Goal: Book appointment/travel/reservation

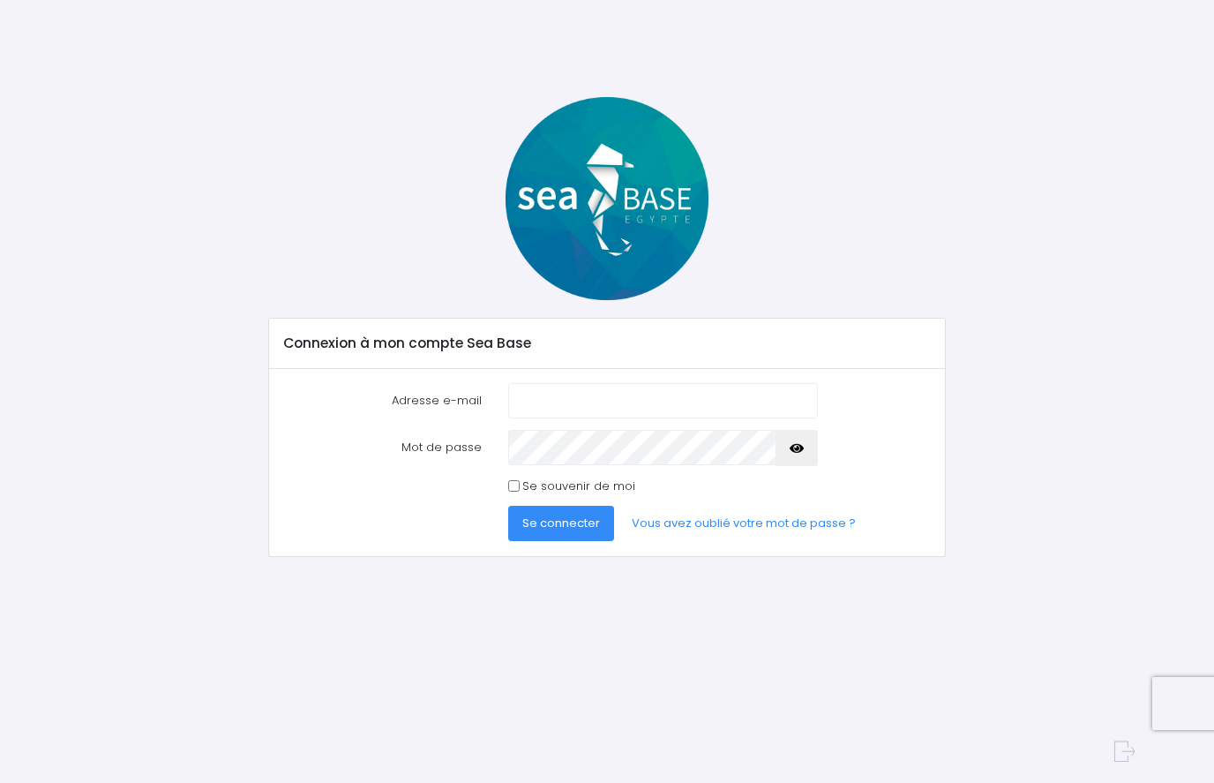
type input "jeanluc.lechaigne@gmail.com"
click at [794, 448] on icon "button" at bounding box center [797, 448] width 14 height 0
click at [515, 484] on input "Se souvenir de moi" at bounding box center [513, 485] width 11 height 11
checkbox input "true"
click at [559, 521] on span "Se connecter" at bounding box center [561, 522] width 78 height 17
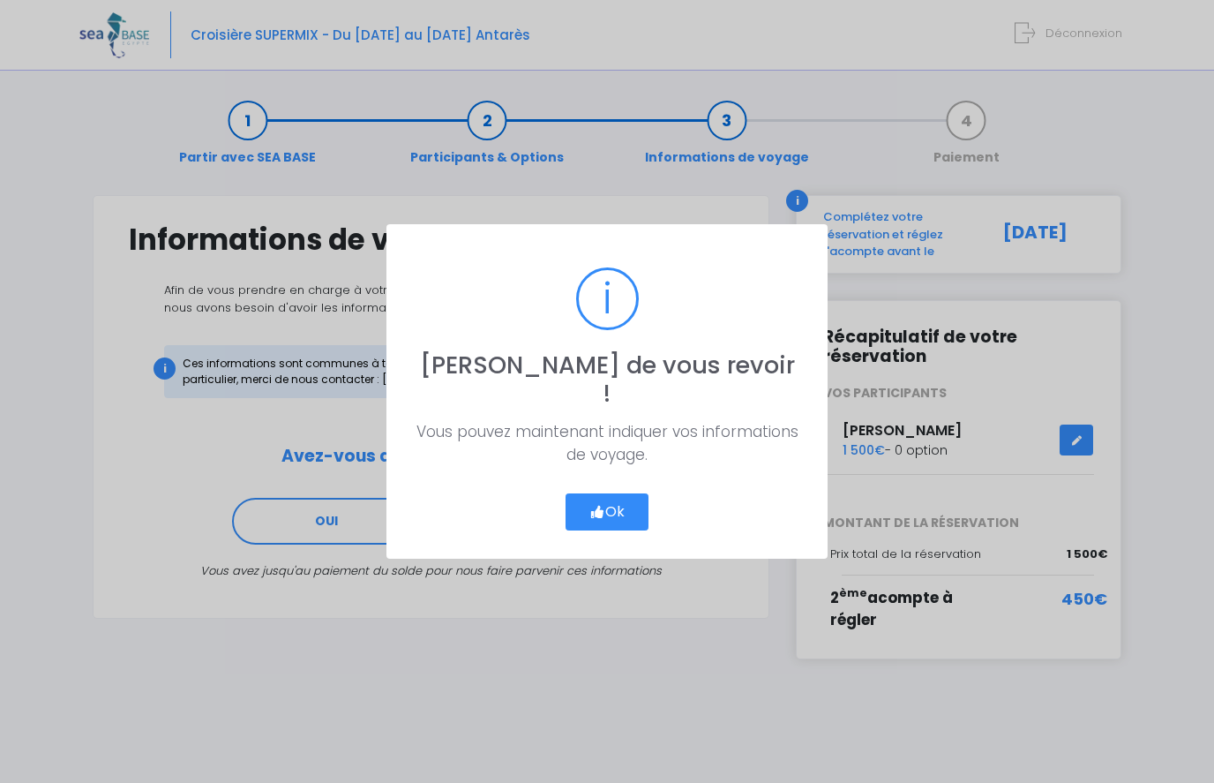
click at [599, 493] on button "Ok" at bounding box center [607, 511] width 83 height 37
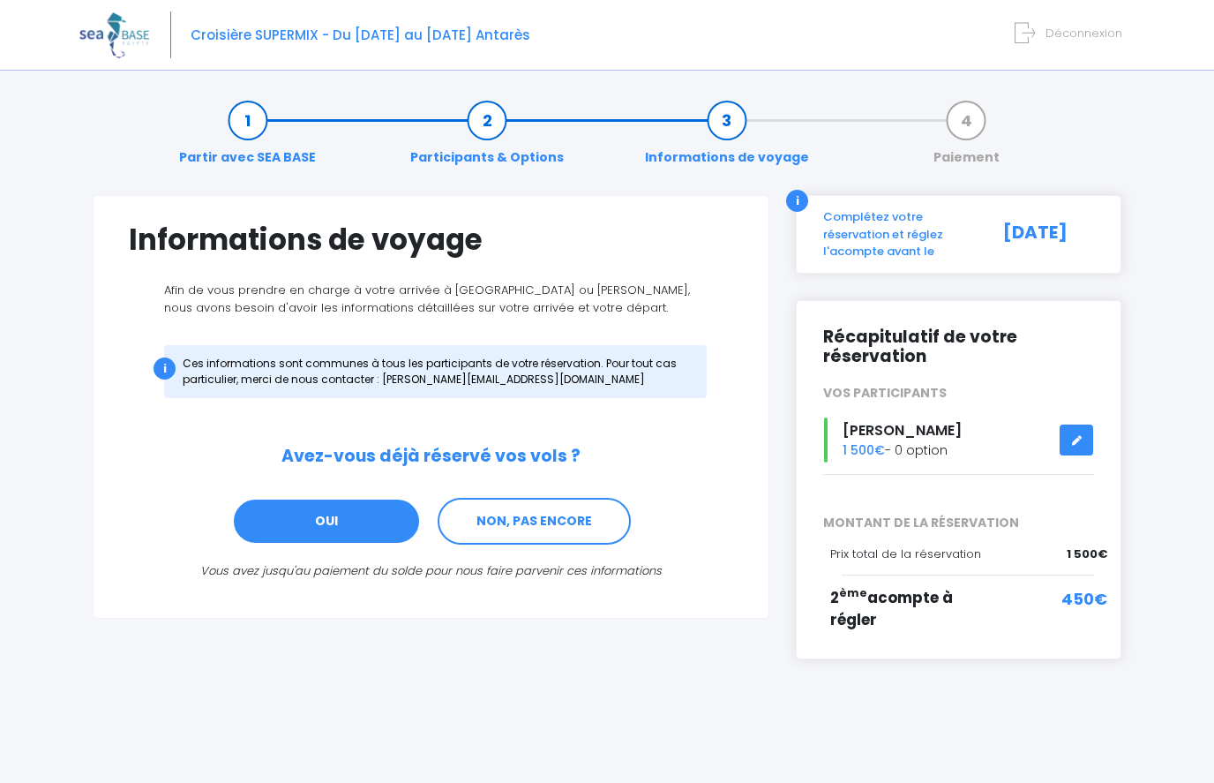
click at [334, 519] on link "OUI" at bounding box center [326, 522] width 189 height 48
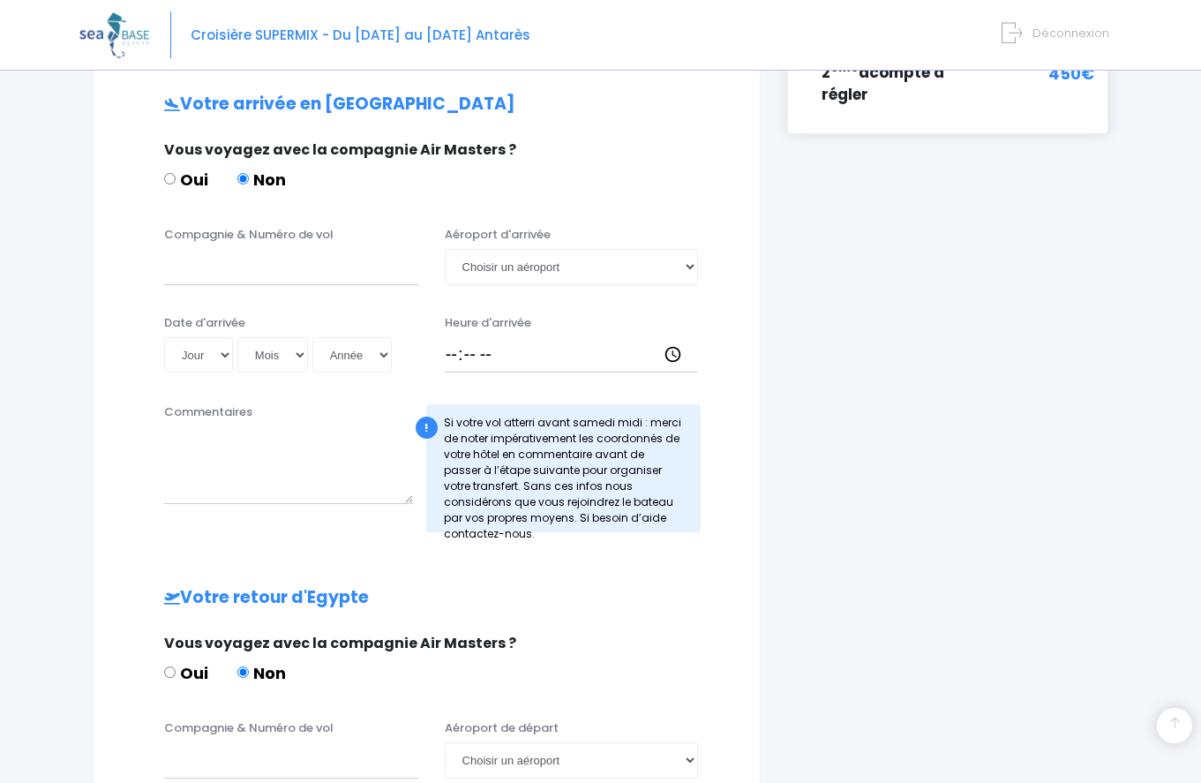
scroll to position [531, 0]
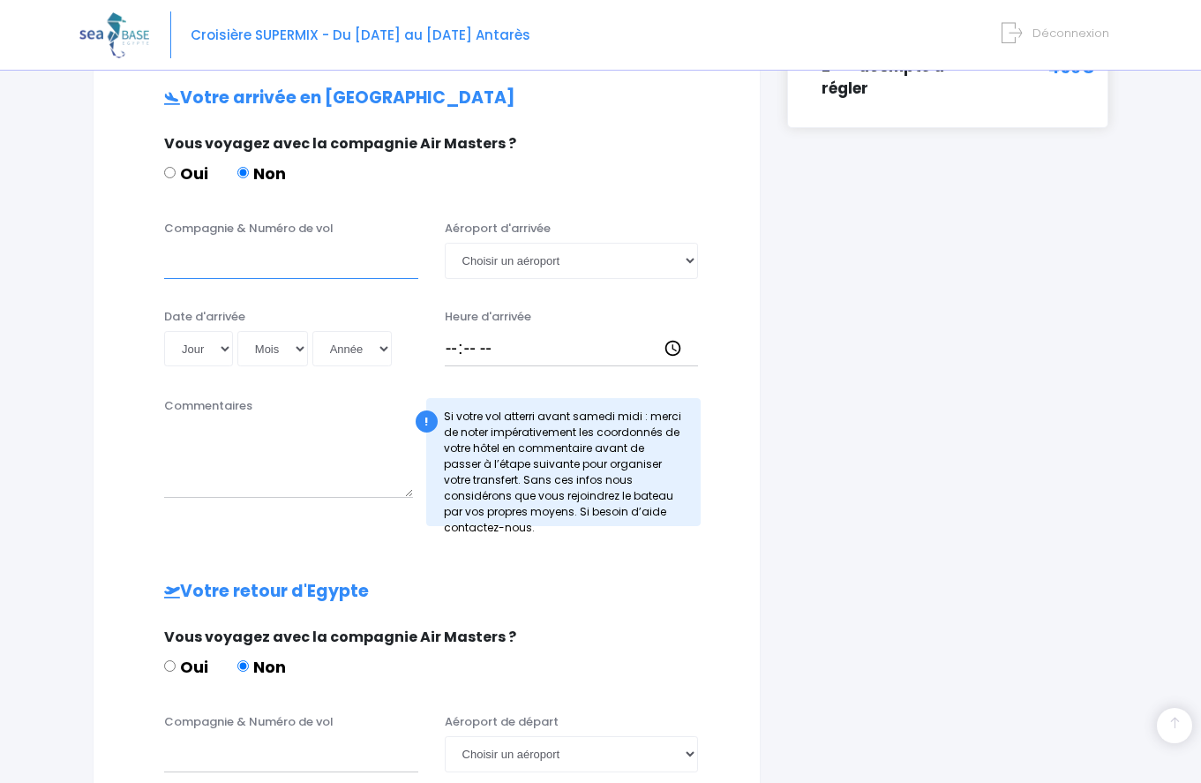
click at [292, 265] on input "Compagnie & Numéro de vol" at bounding box center [291, 260] width 254 height 35
type input "transavia"
click at [686, 259] on select "Choisir un aéroport Hurghada Marsa Alam" at bounding box center [572, 260] width 254 height 35
select select "Hurghada"
click at [445, 243] on select "Choisir un aéroport Hurghada Marsa Alam" at bounding box center [572, 260] width 254 height 35
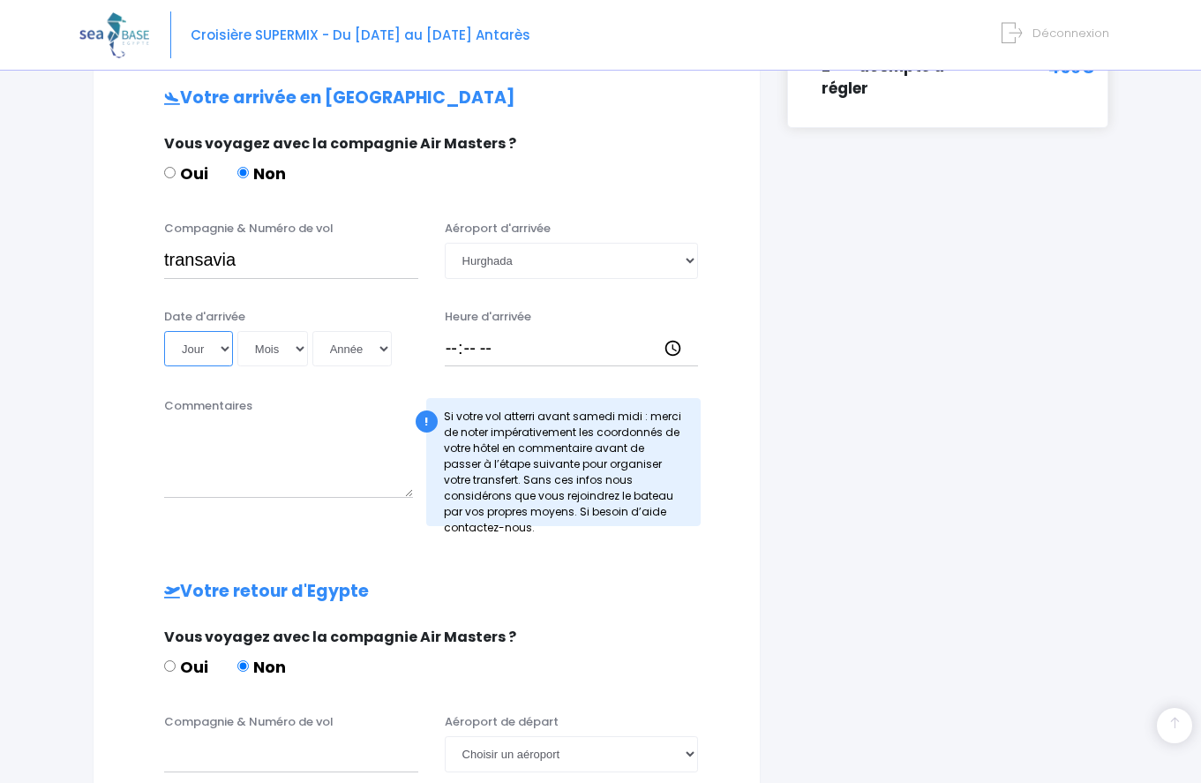
click at [224, 347] on select "Jour 01 02 03 04 05 06 07 08 09 10 11 12 13 14 15 16 17 18 19 20 21 22 23 24 25…" at bounding box center [198, 348] width 69 height 35
select select "29"
click at [164, 331] on select "Jour 01 02 03 04 05 06 07 08 09 10 11 12 13 14 15 16 17 18 19 20 21 22 23 24 25…" at bounding box center [198, 348] width 69 height 35
click at [299, 348] on select "Mois 01 02 03 04 05 06 07 08 09 10 11 12" at bounding box center [272, 348] width 71 height 35
select select "11"
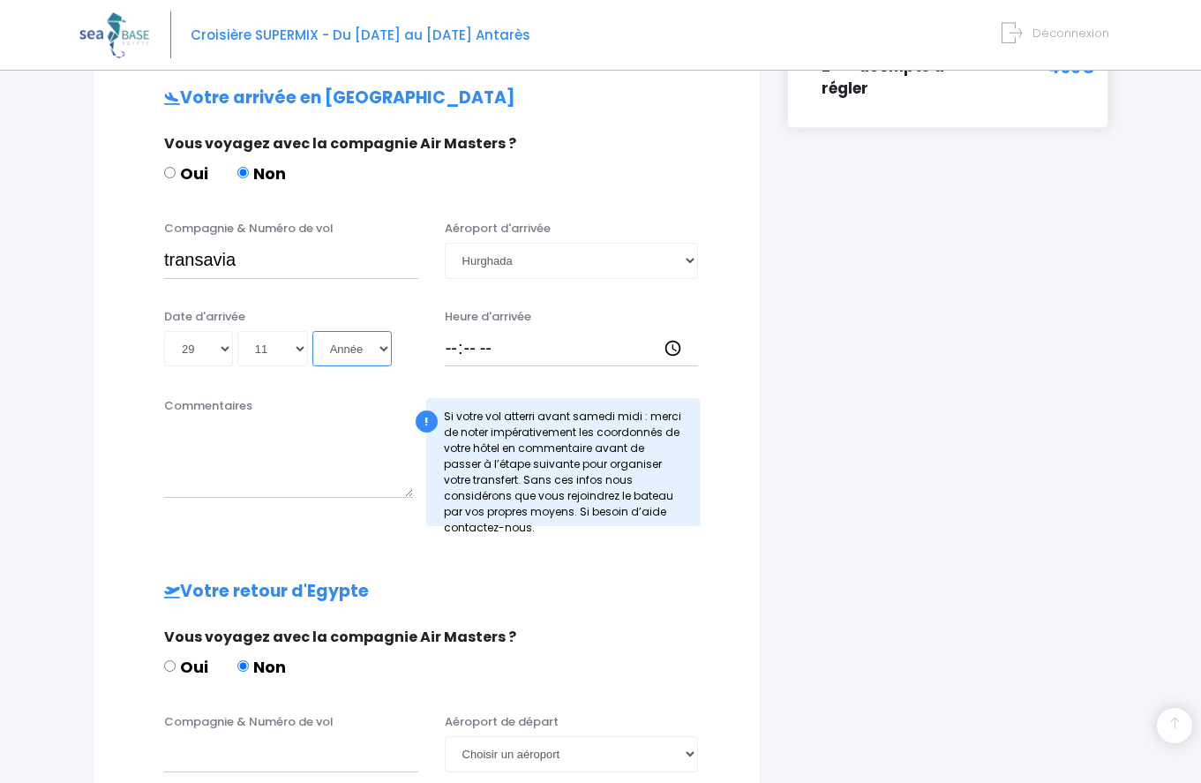
click at [381, 348] on select "Année 2045 2044 2043 2042 2041 2040 2039 2038 2037 2036 2035 2034 2033 2032 203…" at bounding box center [351, 348] width 79 height 35
select select "2025"
click at [312, 331] on select "Année 2045 2044 2043 2042 2041 2040 2039 2038 2037 2036 2035 2034 2033 2032 203…" at bounding box center [351, 348] width 79 height 35
type input "2025-11-29"
click at [523, 349] on input "Heure d'arrivée" at bounding box center [572, 348] width 254 height 35
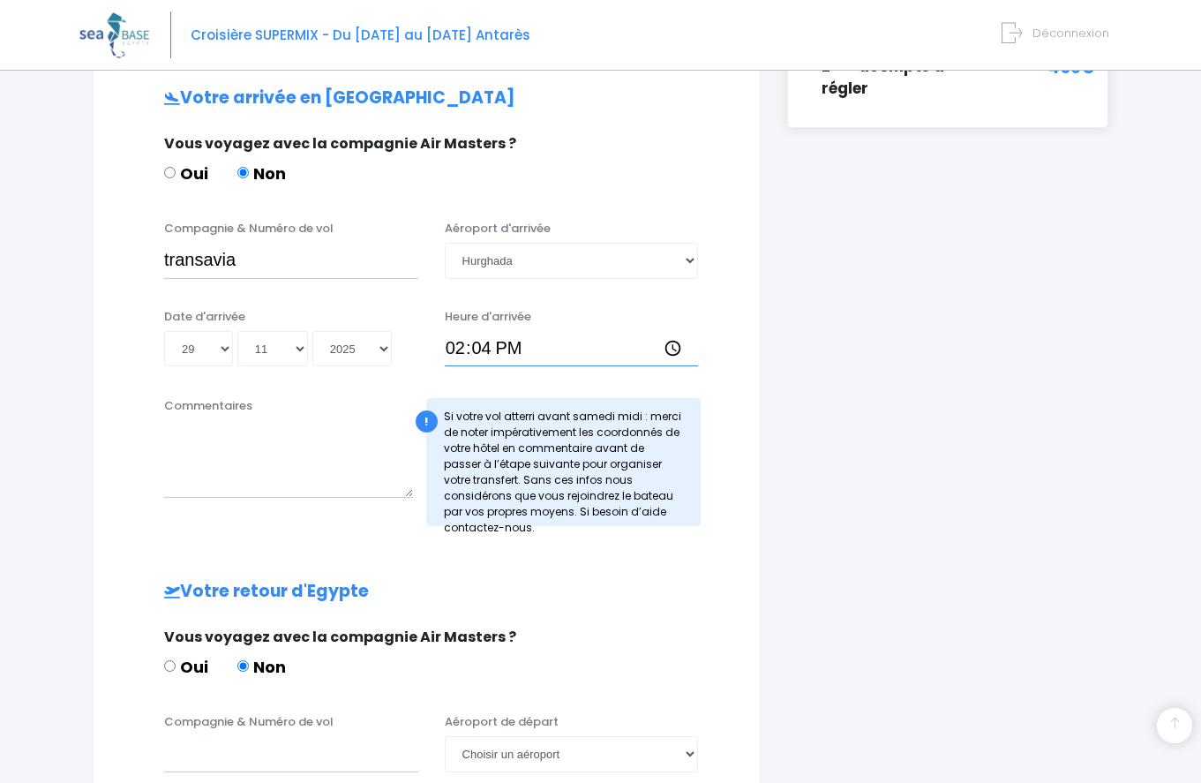
type input "14:45"
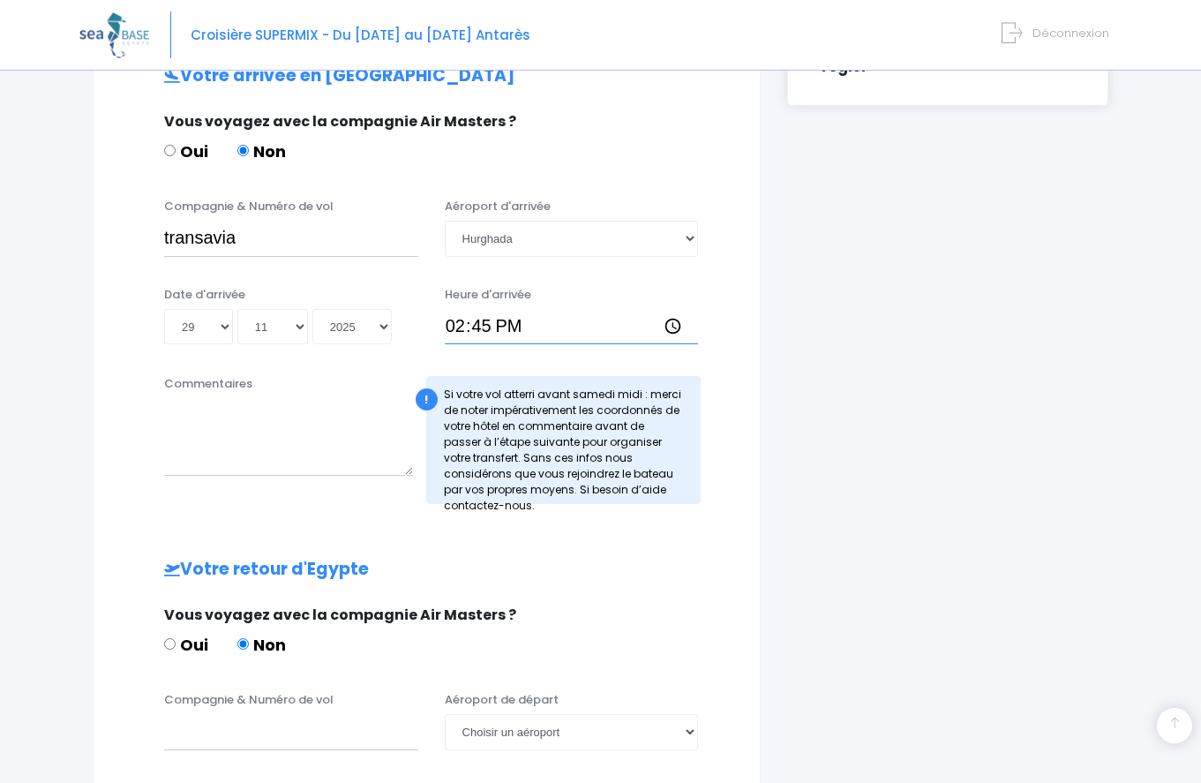
scroll to position [556, 0]
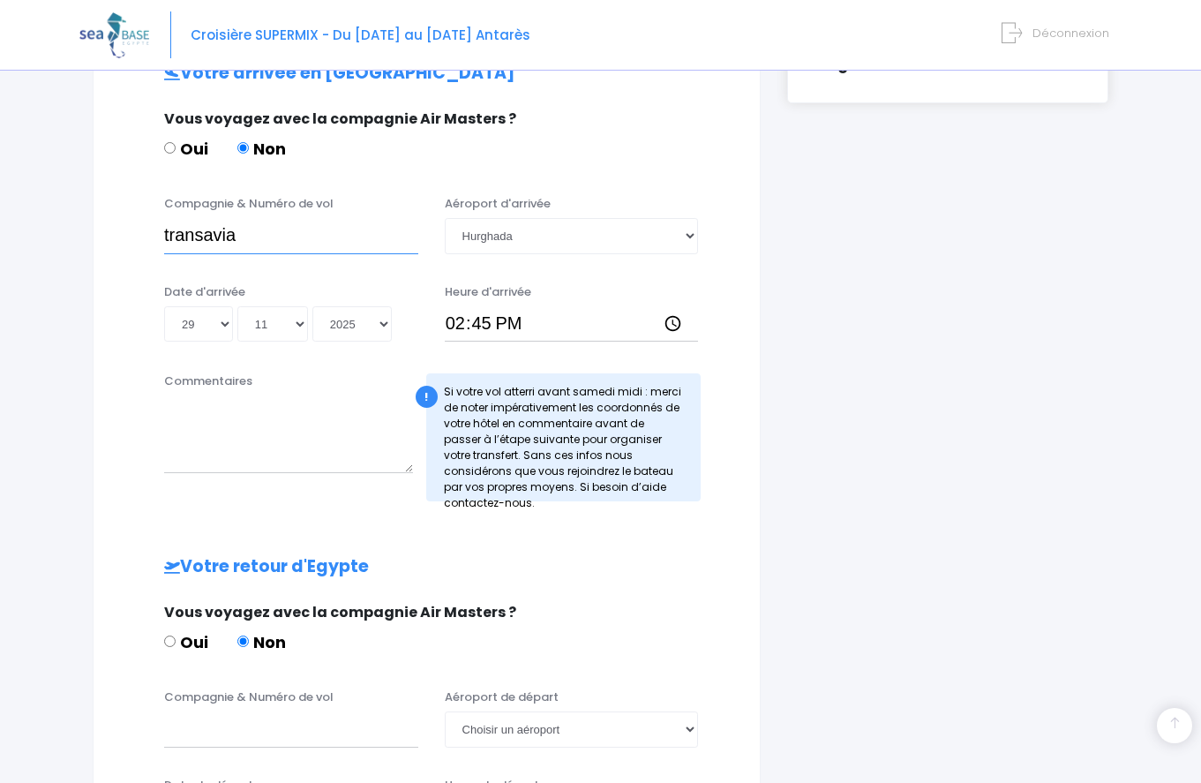
click at [269, 239] on input "transavia" at bounding box center [291, 235] width 254 height 35
click at [249, 231] on input "transavia to8062" at bounding box center [291, 235] width 254 height 35
click at [352, 227] on input "transavia To8062" at bounding box center [291, 235] width 254 height 35
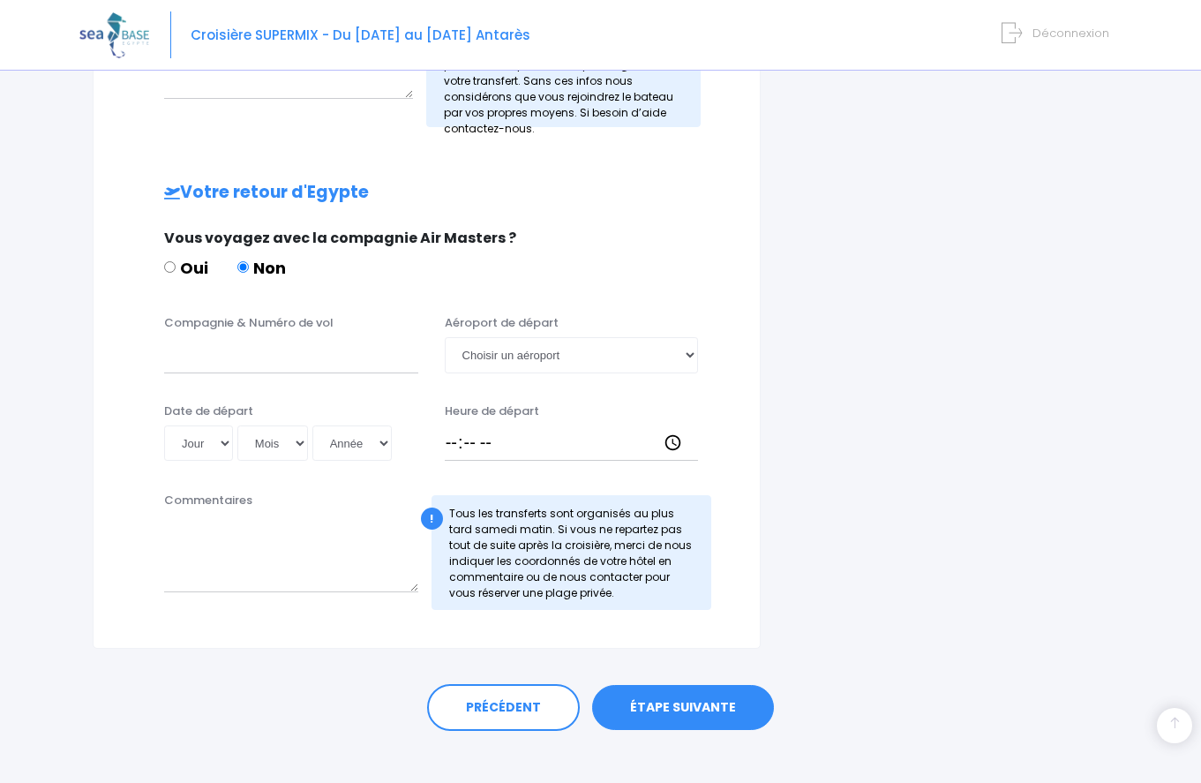
scroll to position [948, 0]
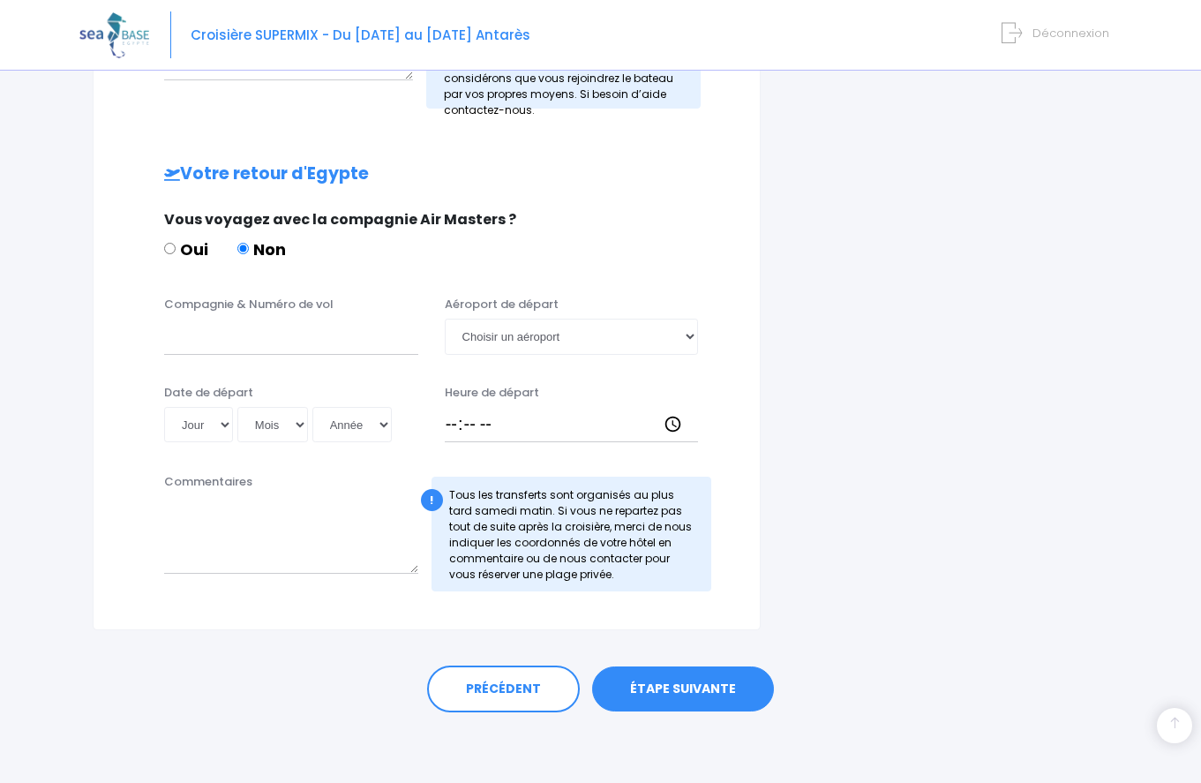
type input "transavia To8062"
click at [221, 337] on input "Compagnie & Numéro de vol" at bounding box center [291, 336] width 254 height 35
click at [256, 337] on input "transavia" at bounding box center [291, 336] width 254 height 35
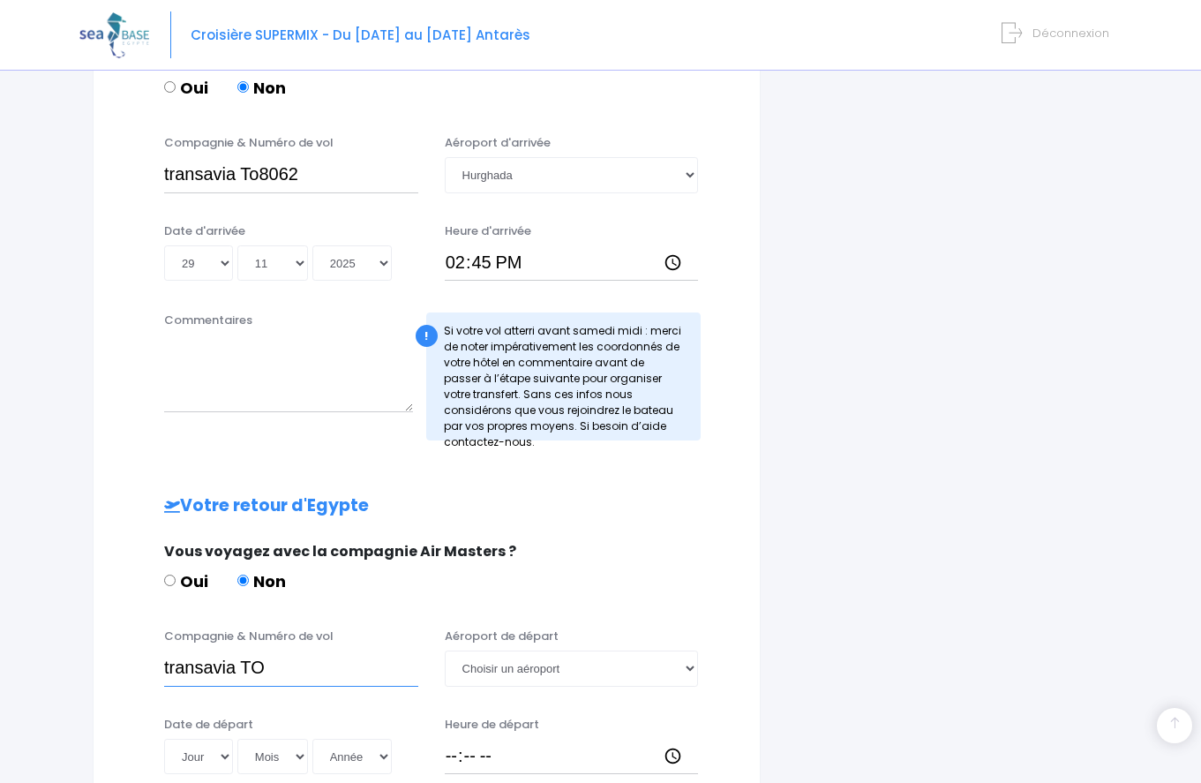
scroll to position [606, 0]
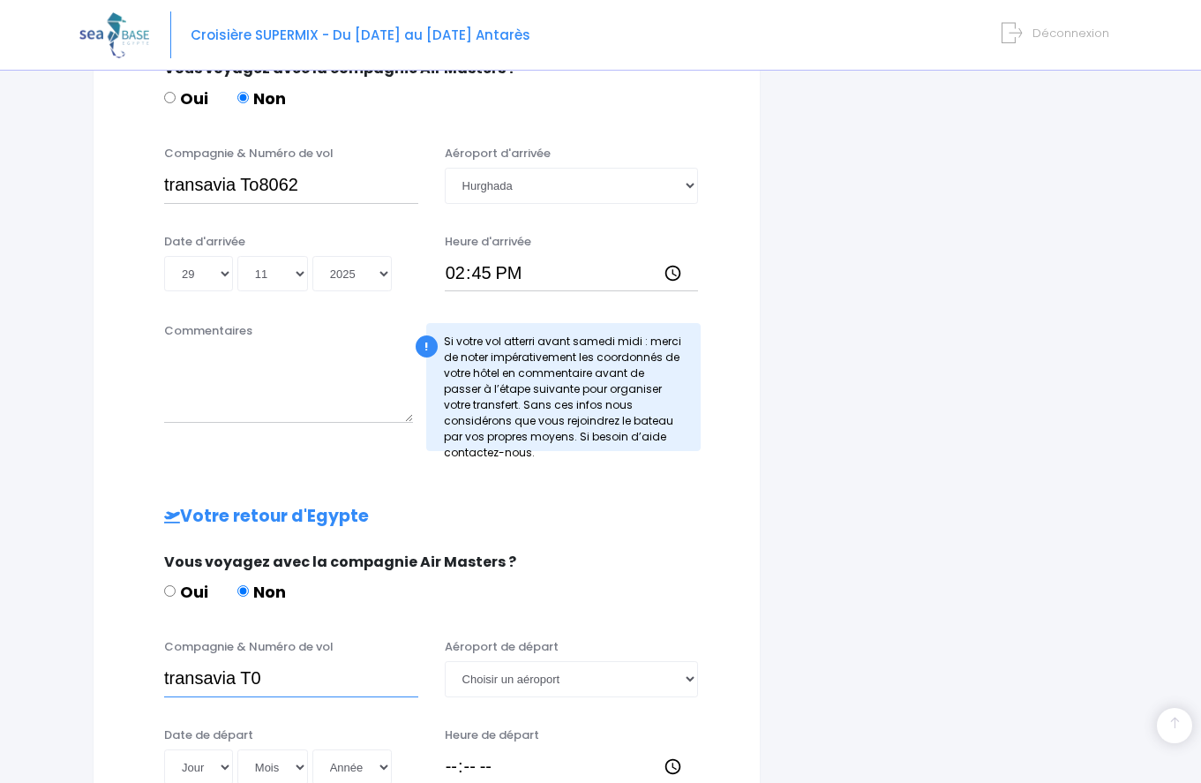
type input "transavia T0"
drag, startPoint x: 732, startPoint y: 606, endPoint x: 723, endPoint y: 627, distance: 22.9
click at [725, 614] on div "Informations de voyage Afin de vous prendre en charge à votre arrivée à Hurghad…" at bounding box center [427, 280] width 668 height 1383
click at [260, 181] on input "transavia To8062" at bounding box center [291, 185] width 254 height 35
type input "transavia TO8062"
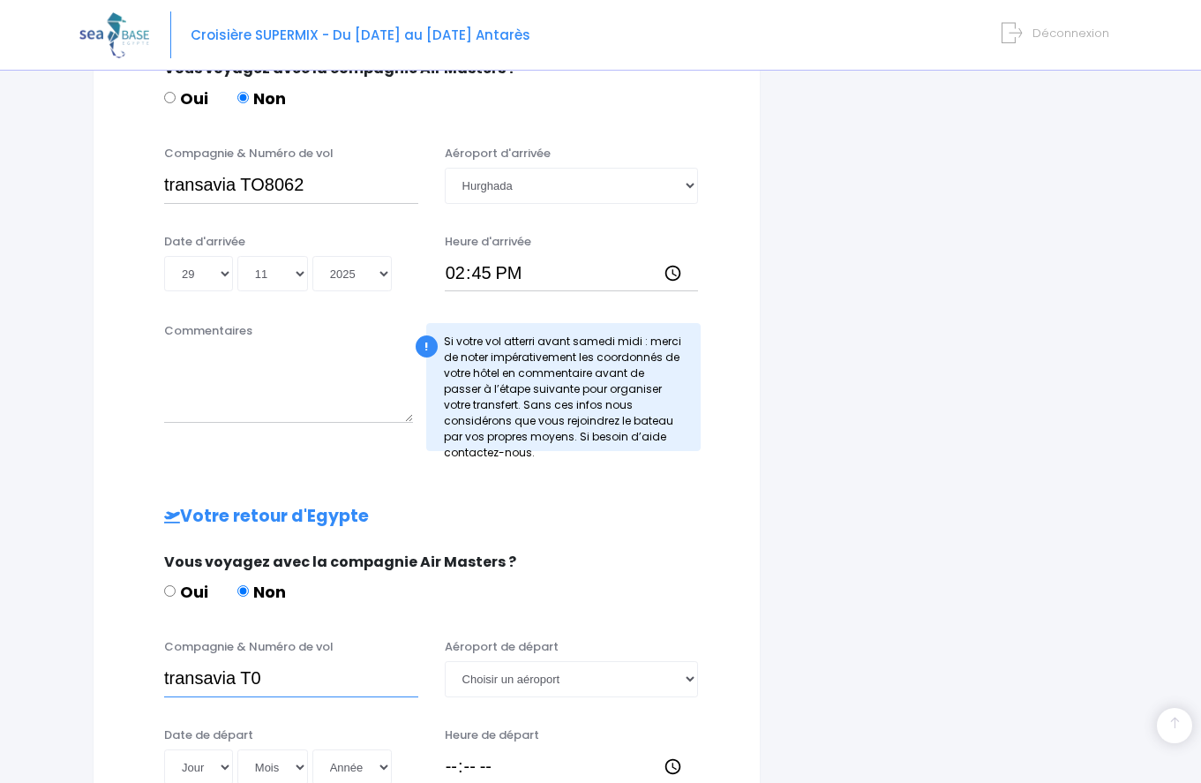
click at [262, 675] on input "transavia T0" at bounding box center [291, 678] width 254 height 35
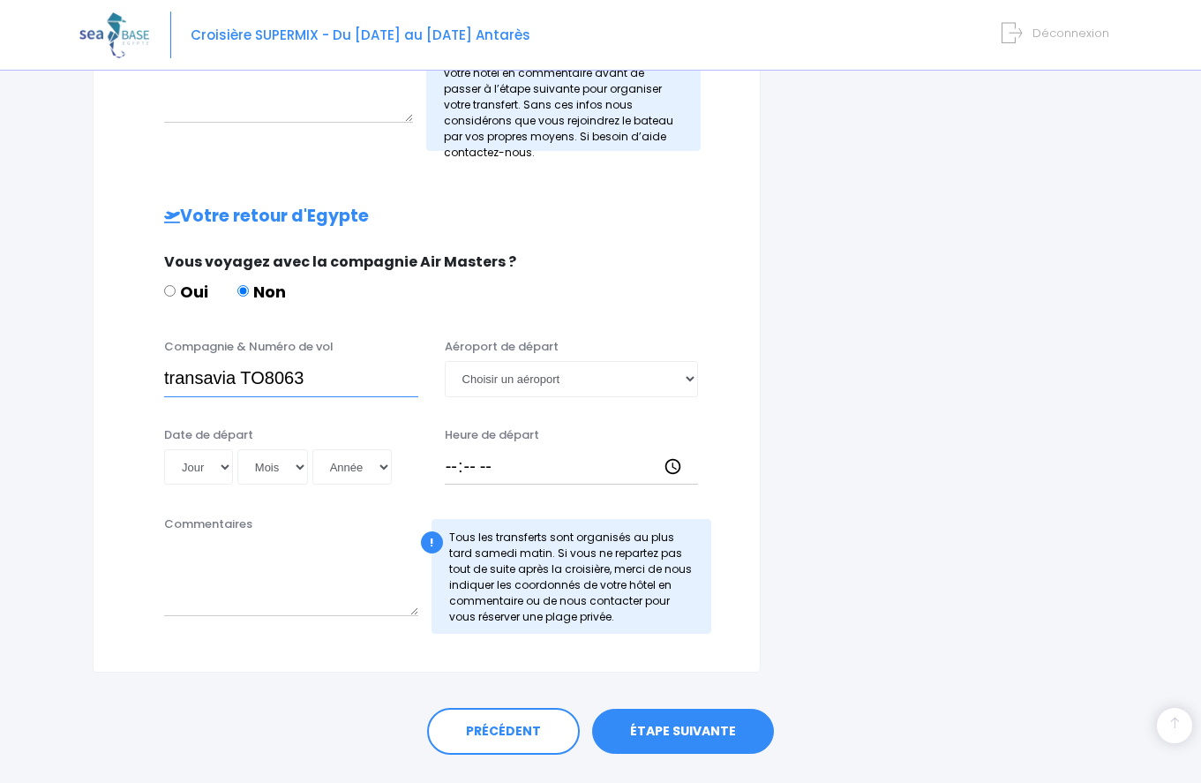
scroll to position [948, 0]
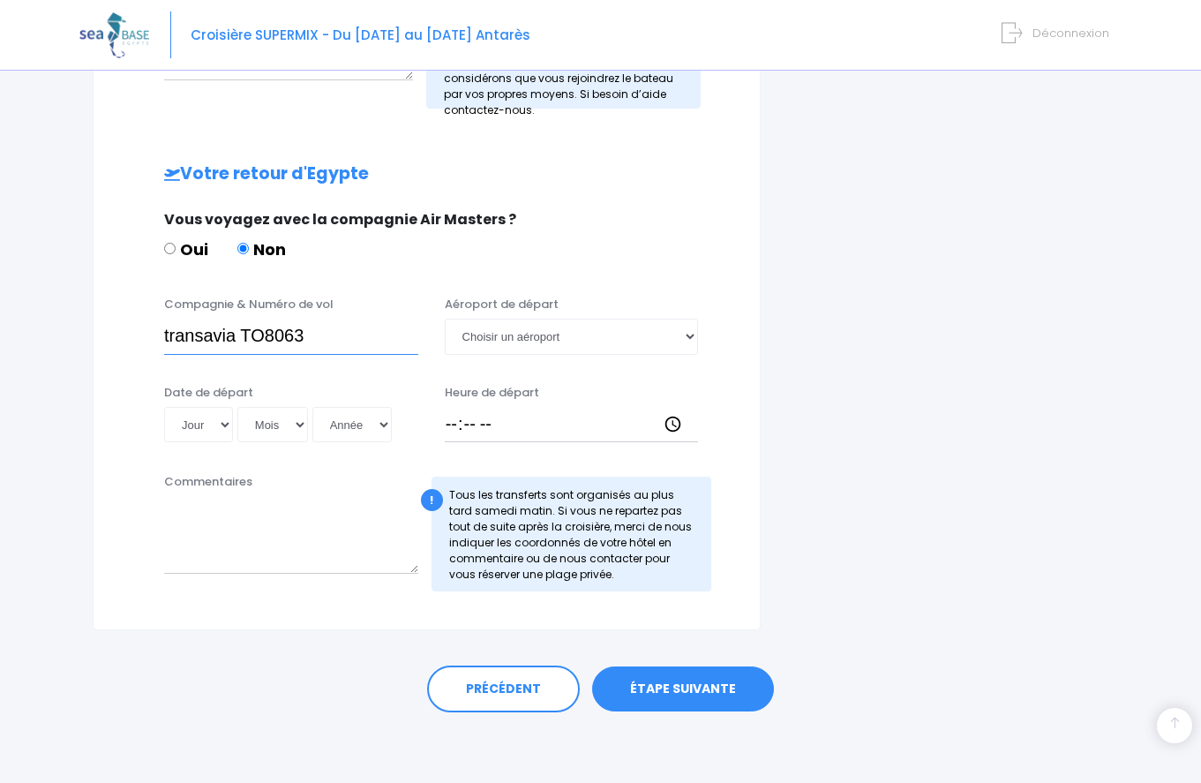
type input "transavia TO8063"
click at [688, 334] on select "Choisir un aéroport Hurghada Marsa Alam" at bounding box center [572, 336] width 254 height 35
select select "Hurghada"
click at [445, 319] on select "Choisir un aéroport Hurghada Marsa Alam" at bounding box center [572, 336] width 254 height 35
click at [223, 421] on select "Jour 01 02 03 04 05 06 07 08 09 10 11 12 13 14 15 16 17 18 19 20 21 22 23 24 25…" at bounding box center [198, 424] width 69 height 35
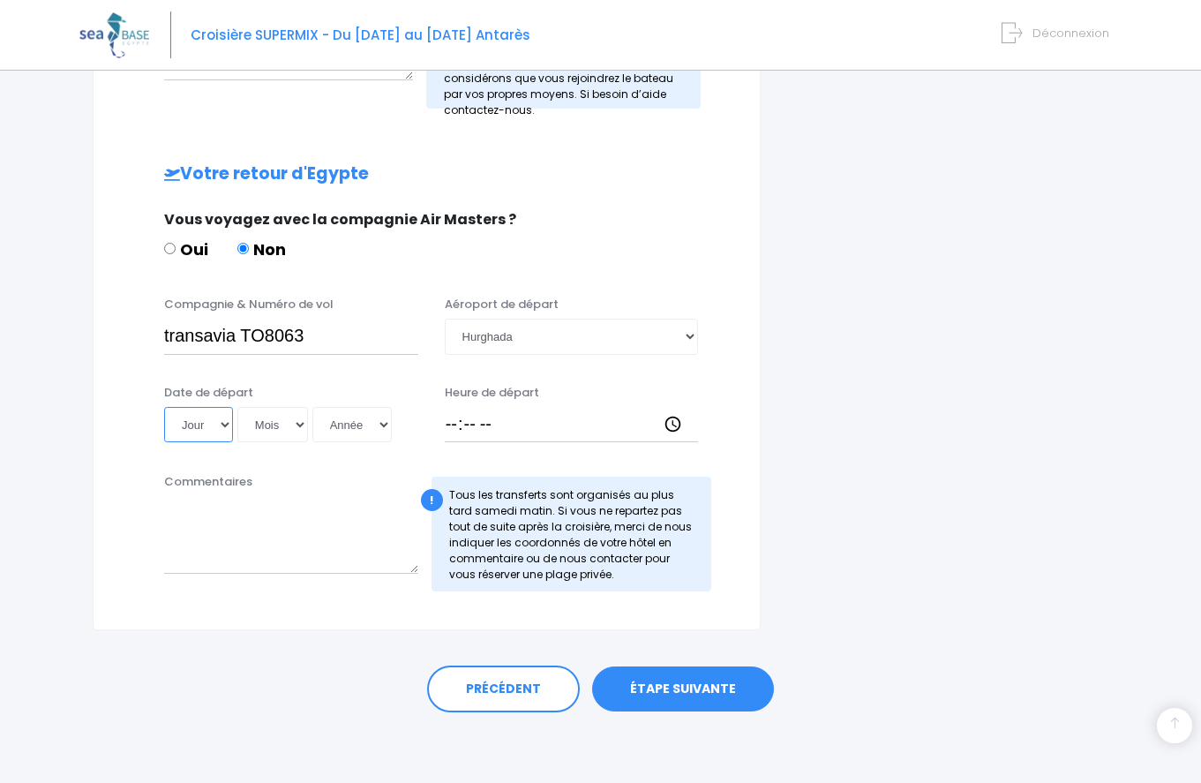
select select "06"
click at [164, 407] on select "Jour 01 02 03 04 05 06 07 08 09 10 11 12 13 14 15 16 17 18 19 20 21 22 23 24 25…" at bounding box center [198, 424] width 69 height 35
click at [299, 424] on select "Mois 01 02 03 04 05 06 07 08 09 10 11 12" at bounding box center [272, 424] width 71 height 35
select select "12"
click at [384, 424] on select "Année 2045 2044 2043 2042 2041 2040 2039 2038 2037 2036 2035 2034 2033 2032 203…" at bounding box center [351, 424] width 79 height 35
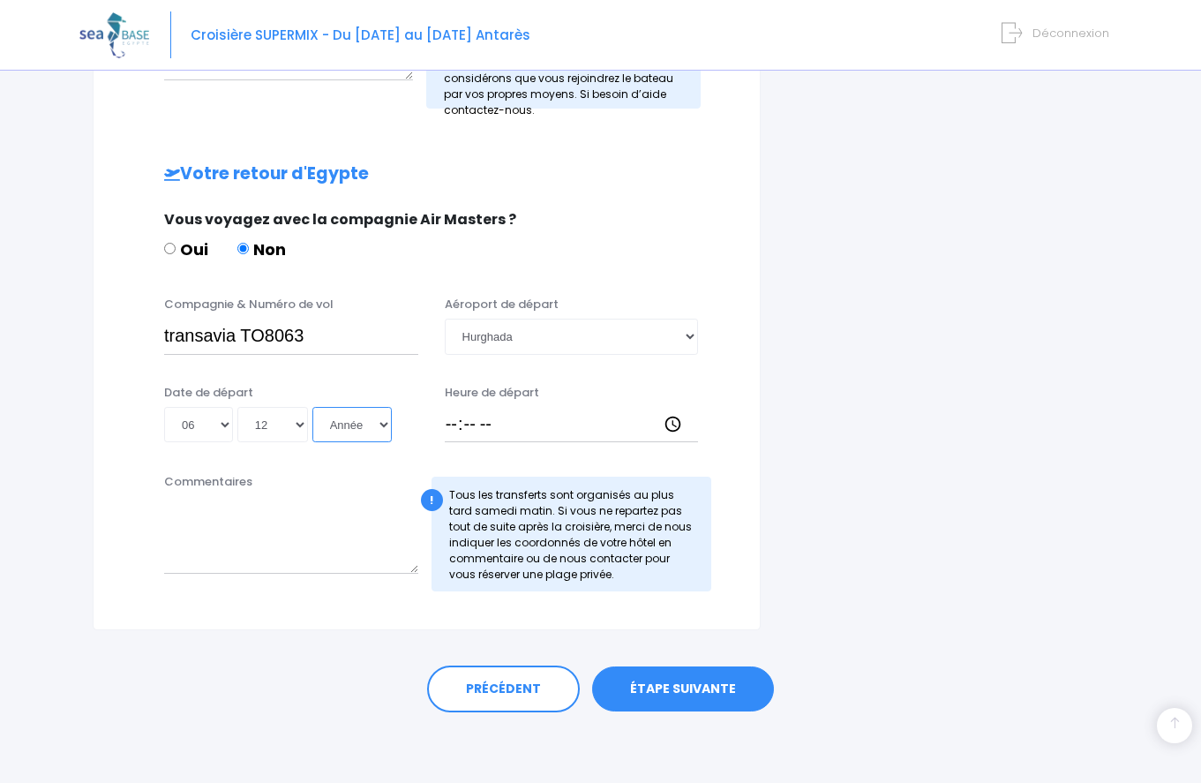
select select "2025"
click at [312, 407] on select "Année 2045 2044 2043 2042 2041 2040 2039 2038 2037 2036 2035 2034 2033 2032 203…" at bounding box center [351, 424] width 79 height 35
type input "2025-12-06"
click at [451, 427] on input "Heure de départ" at bounding box center [572, 424] width 254 height 35
type input "15:40"
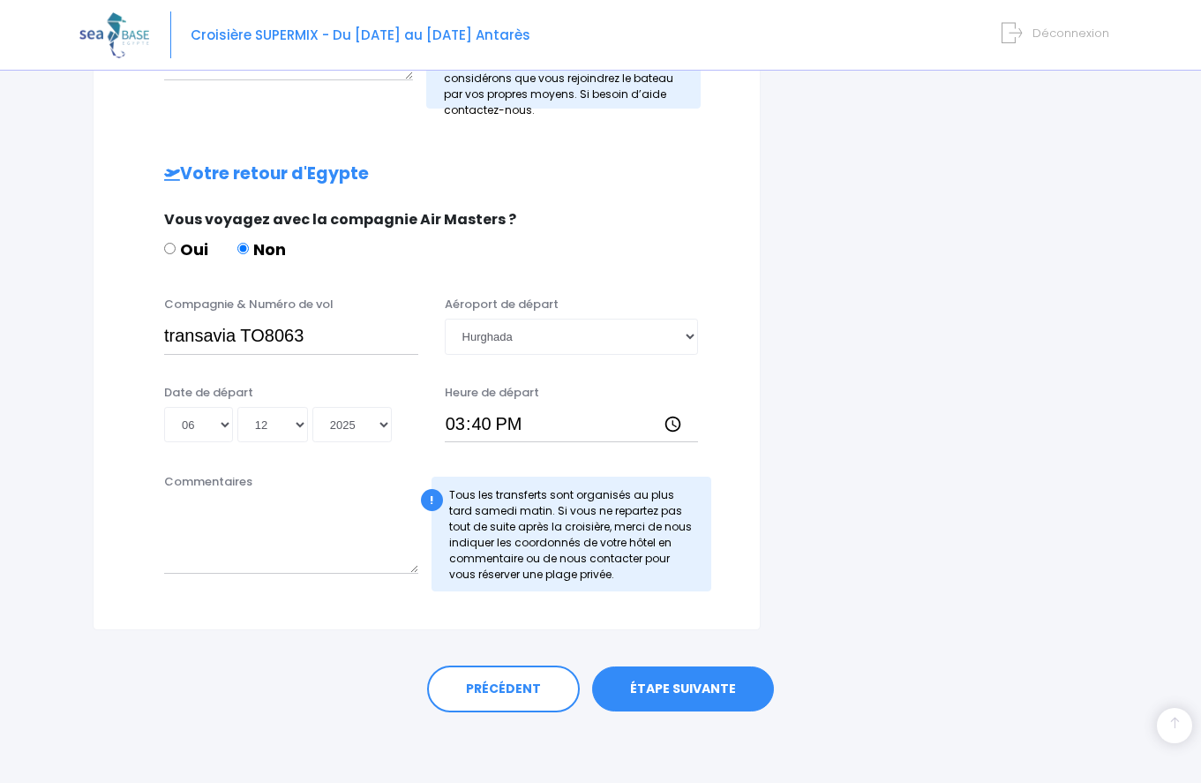
click at [677, 682] on link "ÉTAPE SUIVANTE" at bounding box center [683, 689] width 182 height 46
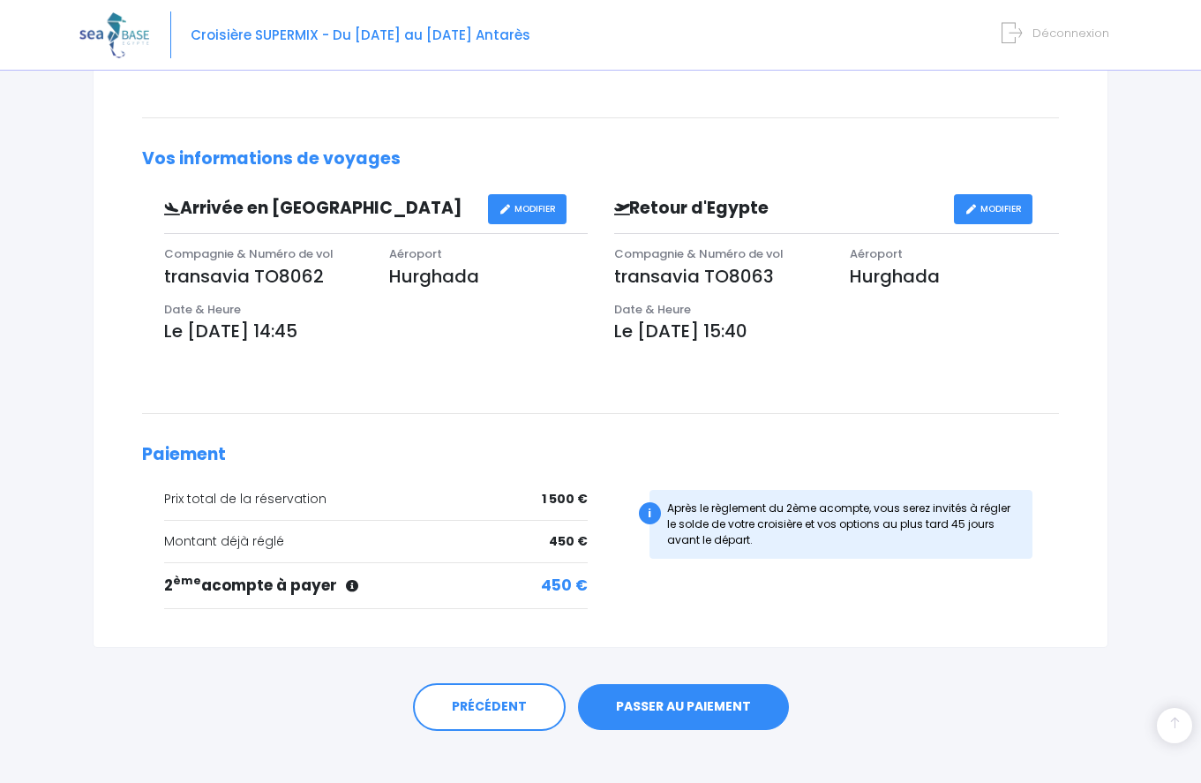
scroll to position [441, 0]
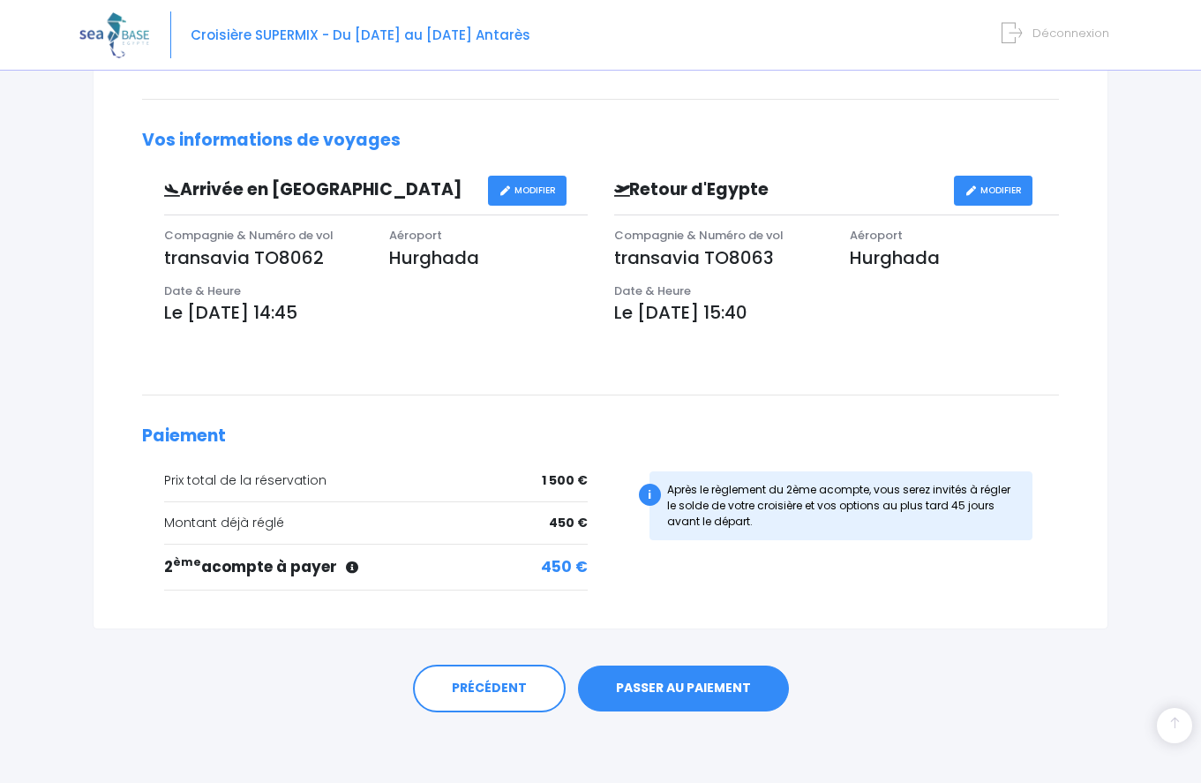
click at [671, 681] on link "PASSER AU PAIEMENT" at bounding box center [683, 688] width 211 height 46
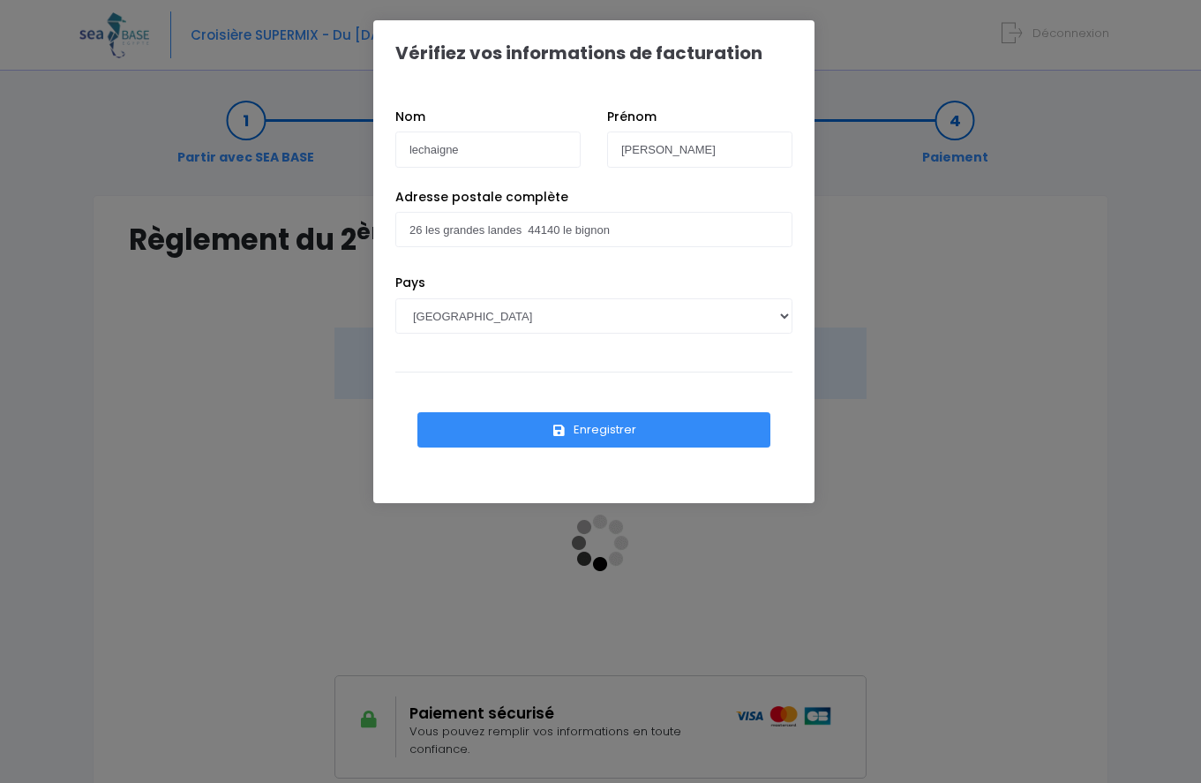
click at [610, 428] on button "Enregistrer" at bounding box center [593, 429] width 353 height 35
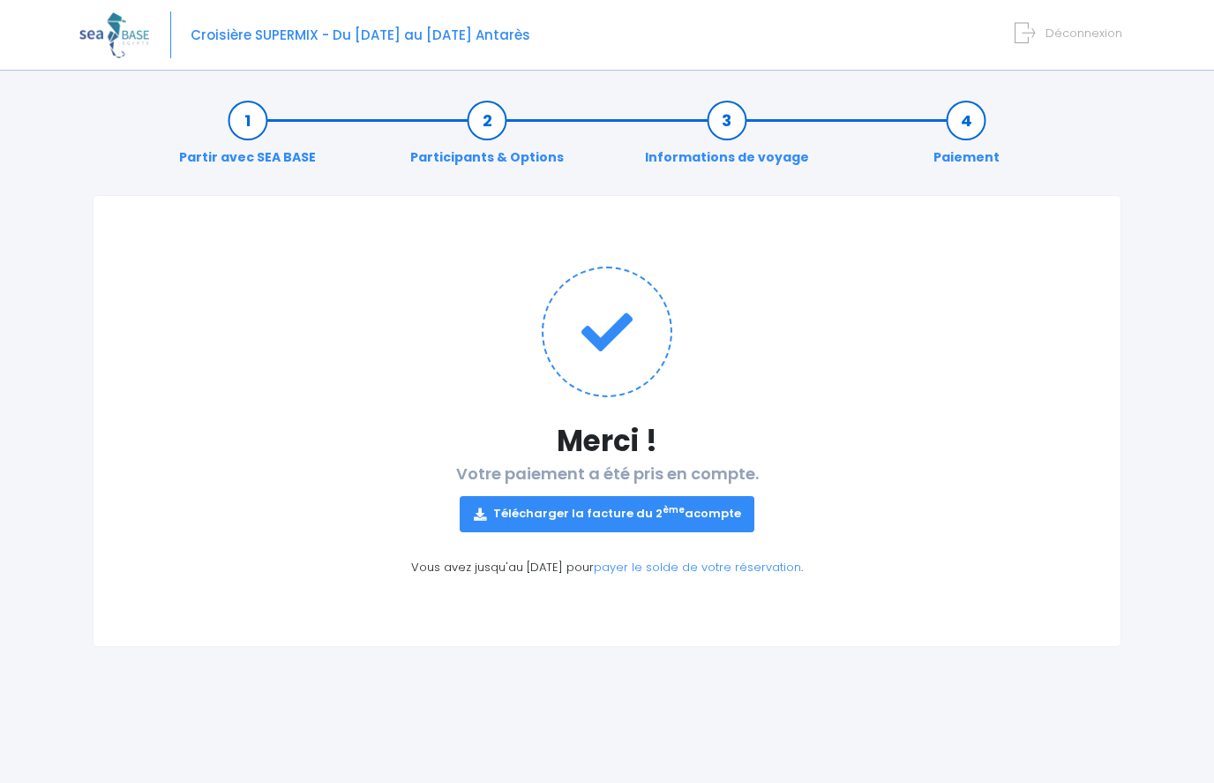
click at [599, 509] on link "Télécharger la facture du 2 ème acompte" at bounding box center [608, 513] width 296 height 35
